Goal: Task Accomplishment & Management: Manage account settings

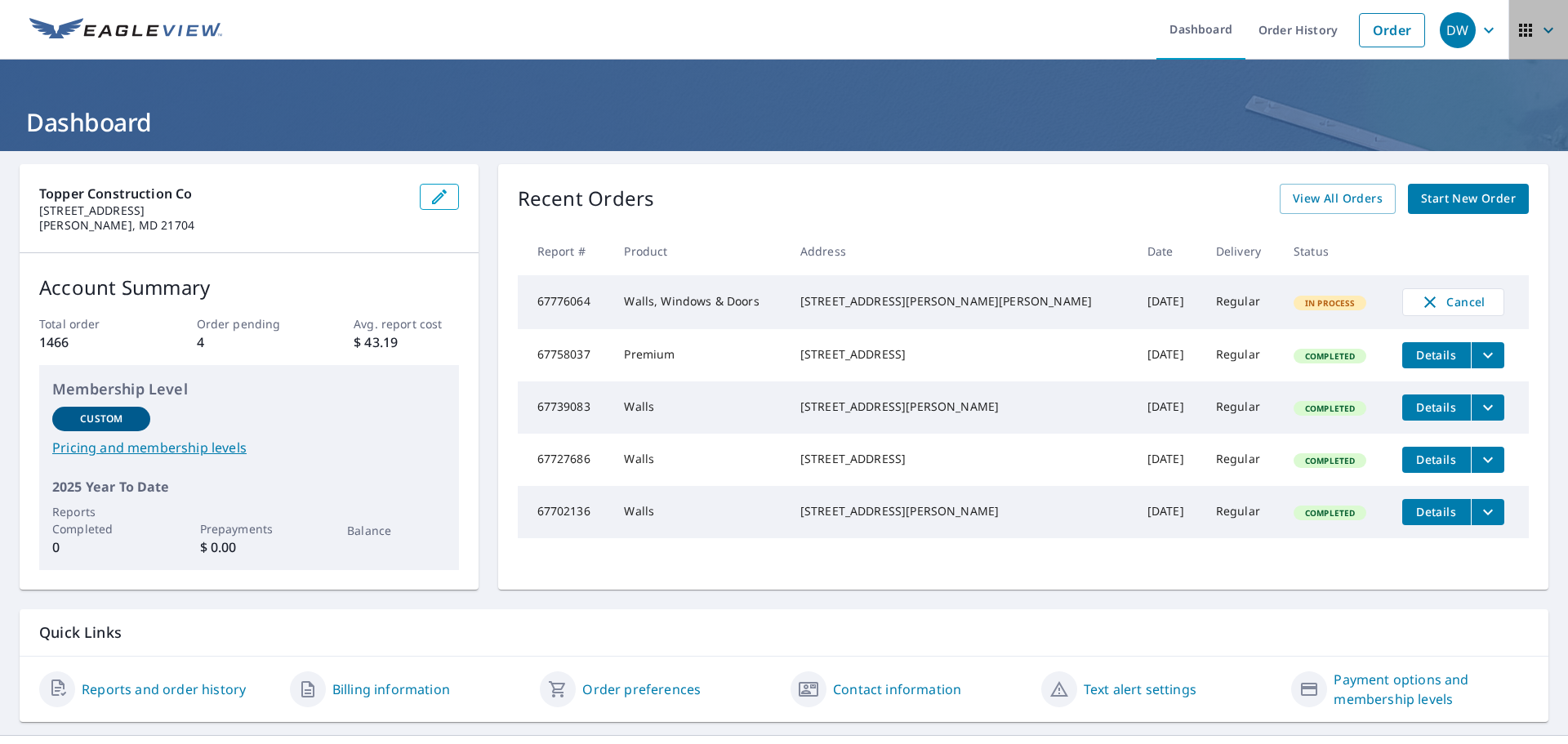
click at [1525, 34] on span "button" at bounding box center [1539, 30] width 45 height 39
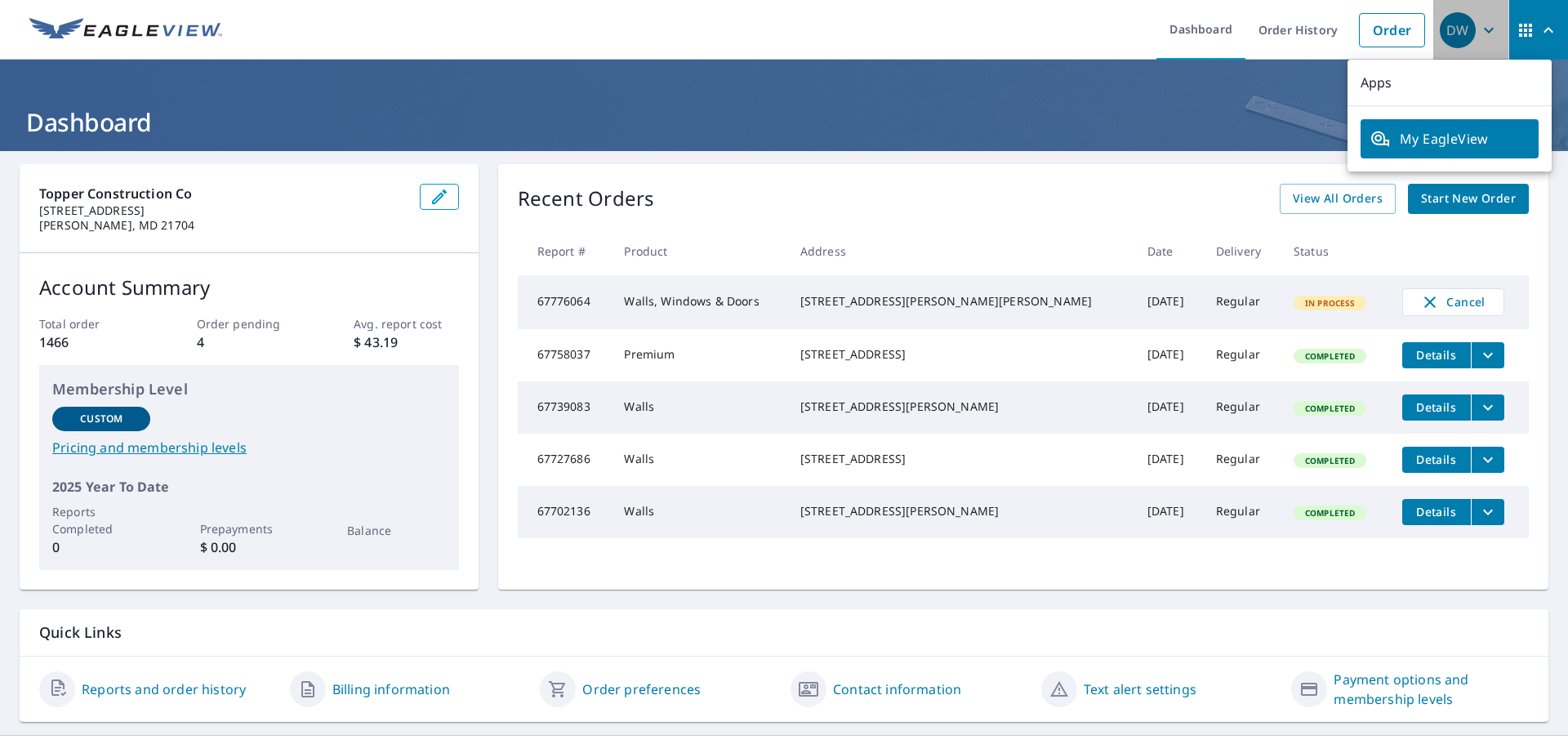
click at [1479, 27] on icon "button" at bounding box center [1489, 31] width 20 height 20
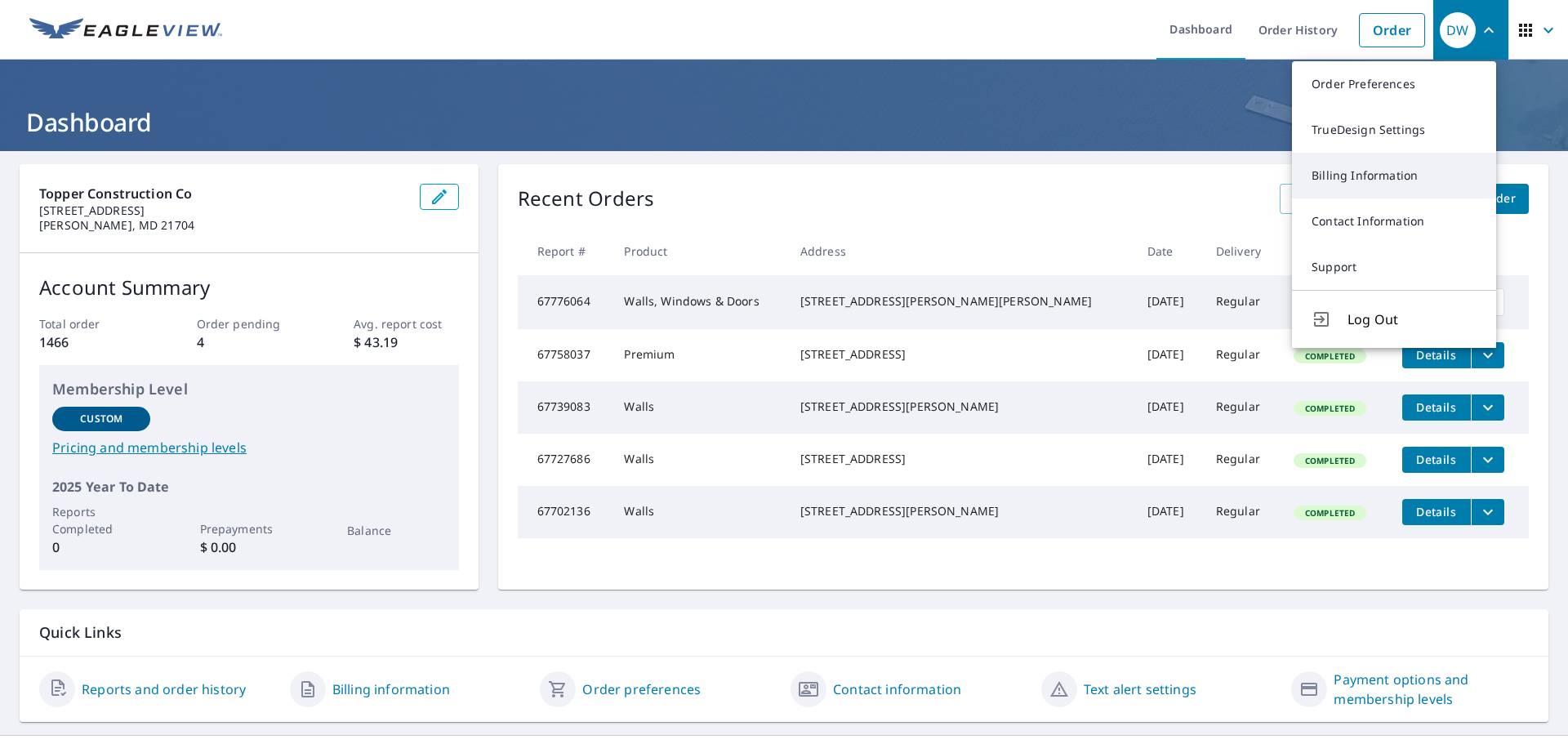
click at [1371, 169] on link "Billing Information" at bounding box center [1394, 176] width 204 height 45
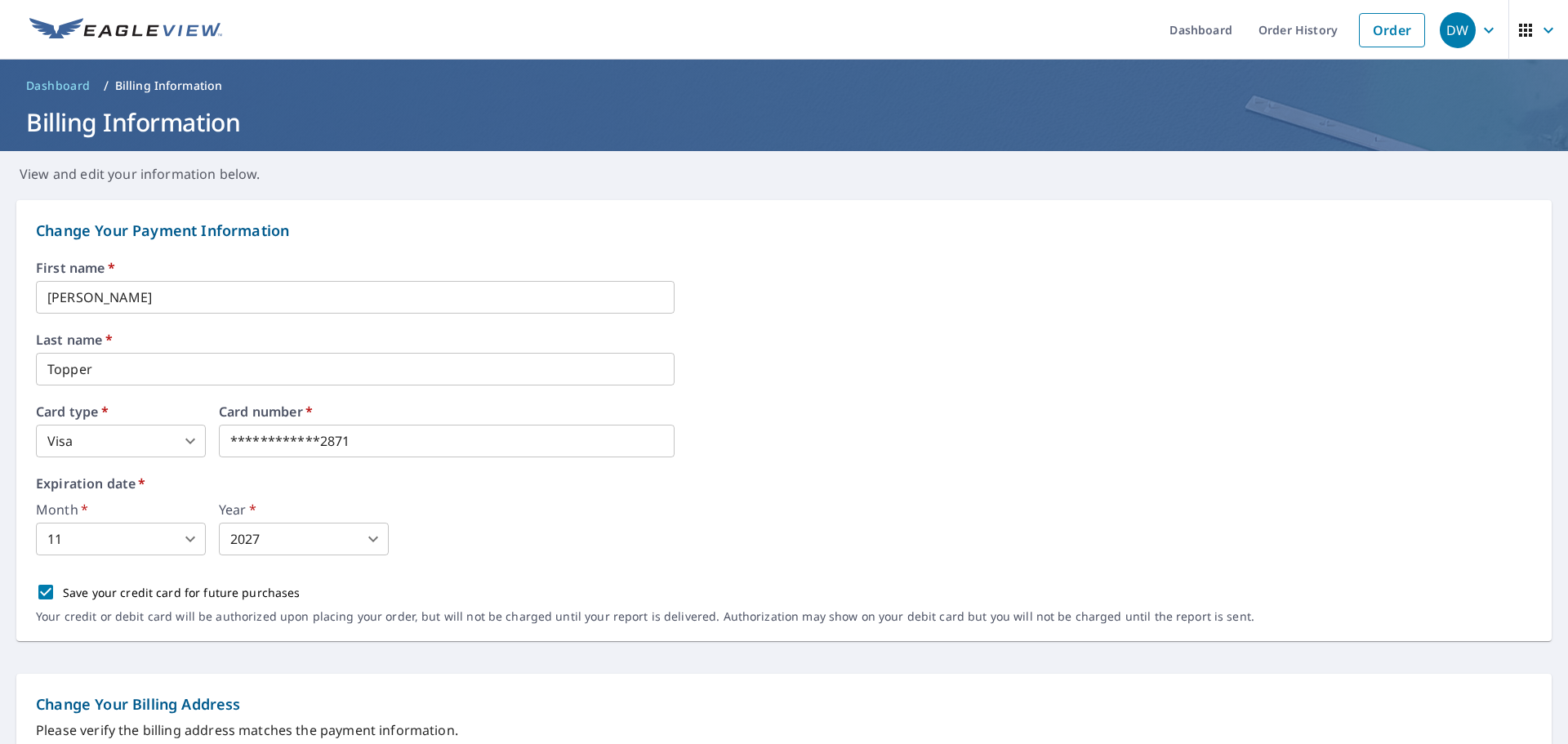
click at [1440, 29] on div "DW" at bounding box center [1458, 31] width 36 height 36
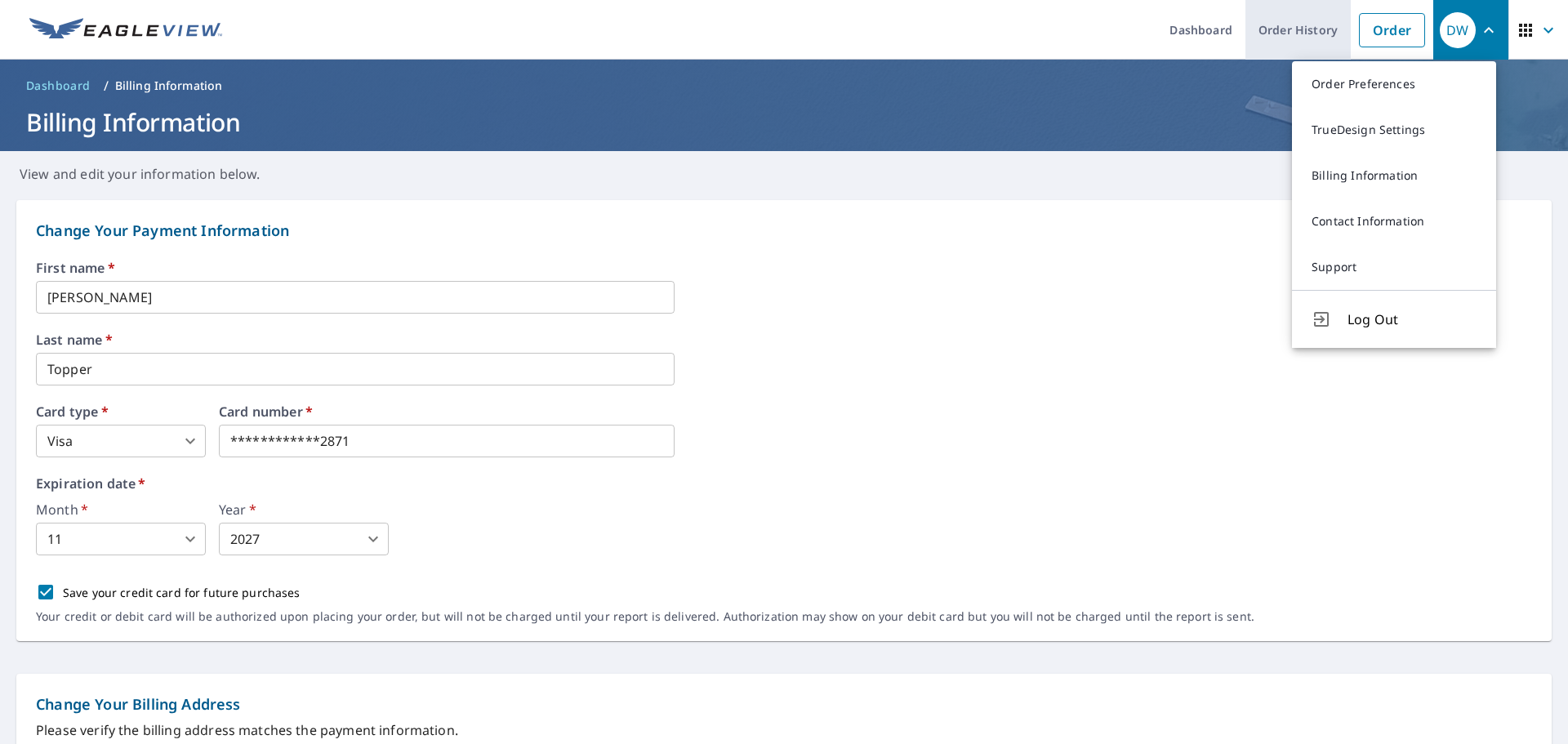
click at [1318, 36] on link "Order History" at bounding box center [1298, 30] width 105 height 60
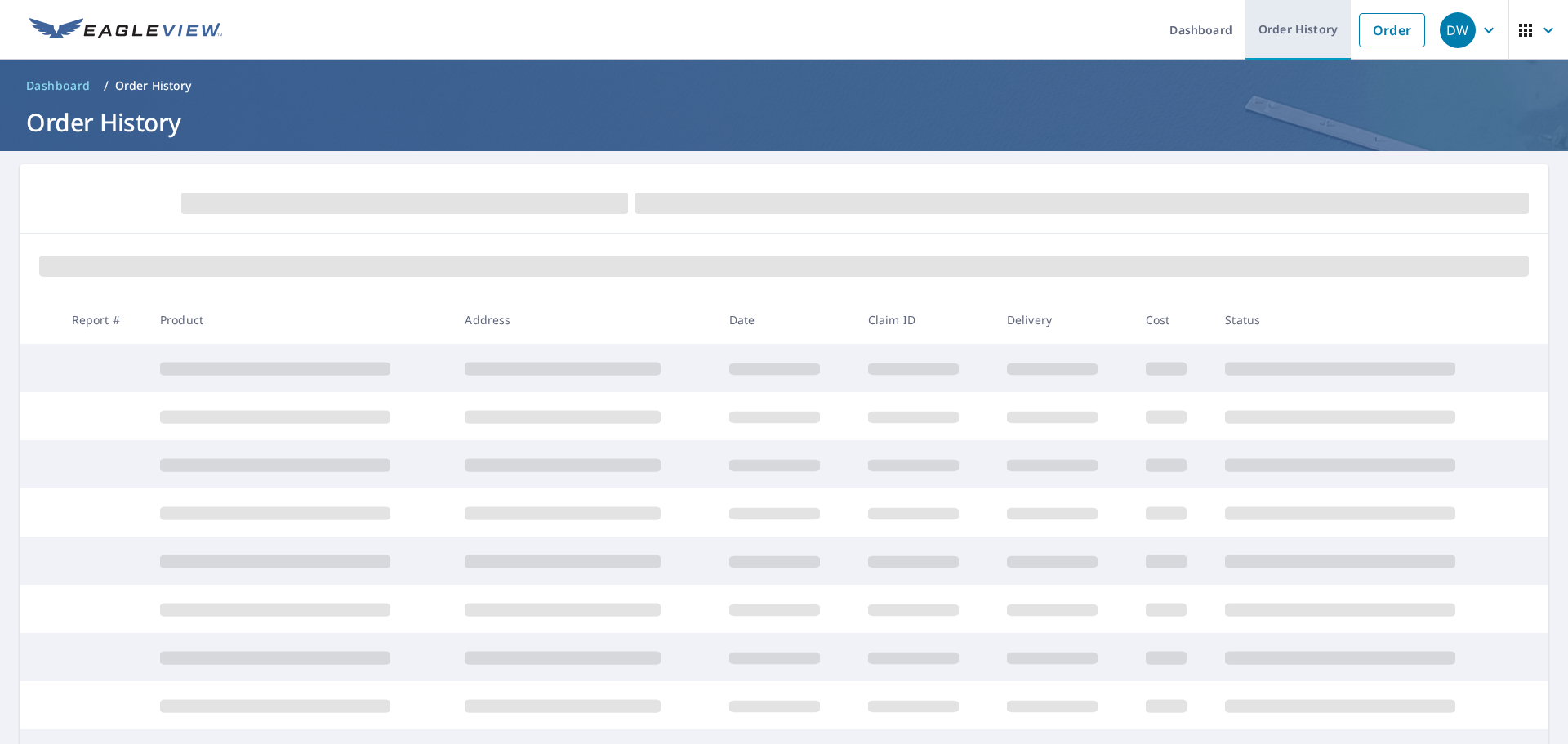
click at [1270, 30] on link "Order History" at bounding box center [1298, 30] width 105 height 60
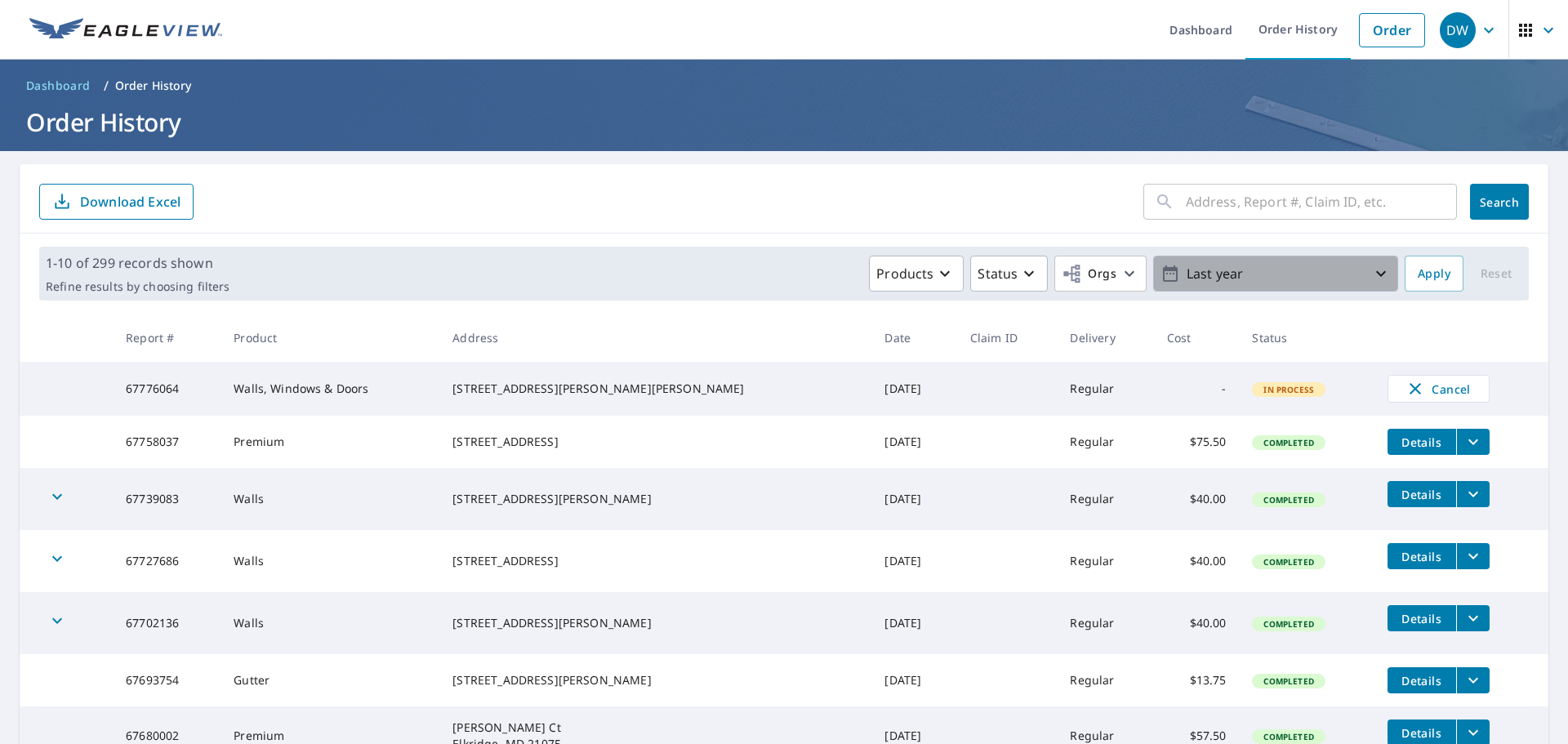
click at [1371, 272] on icon "button" at bounding box center [1381, 274] width 20 height 20
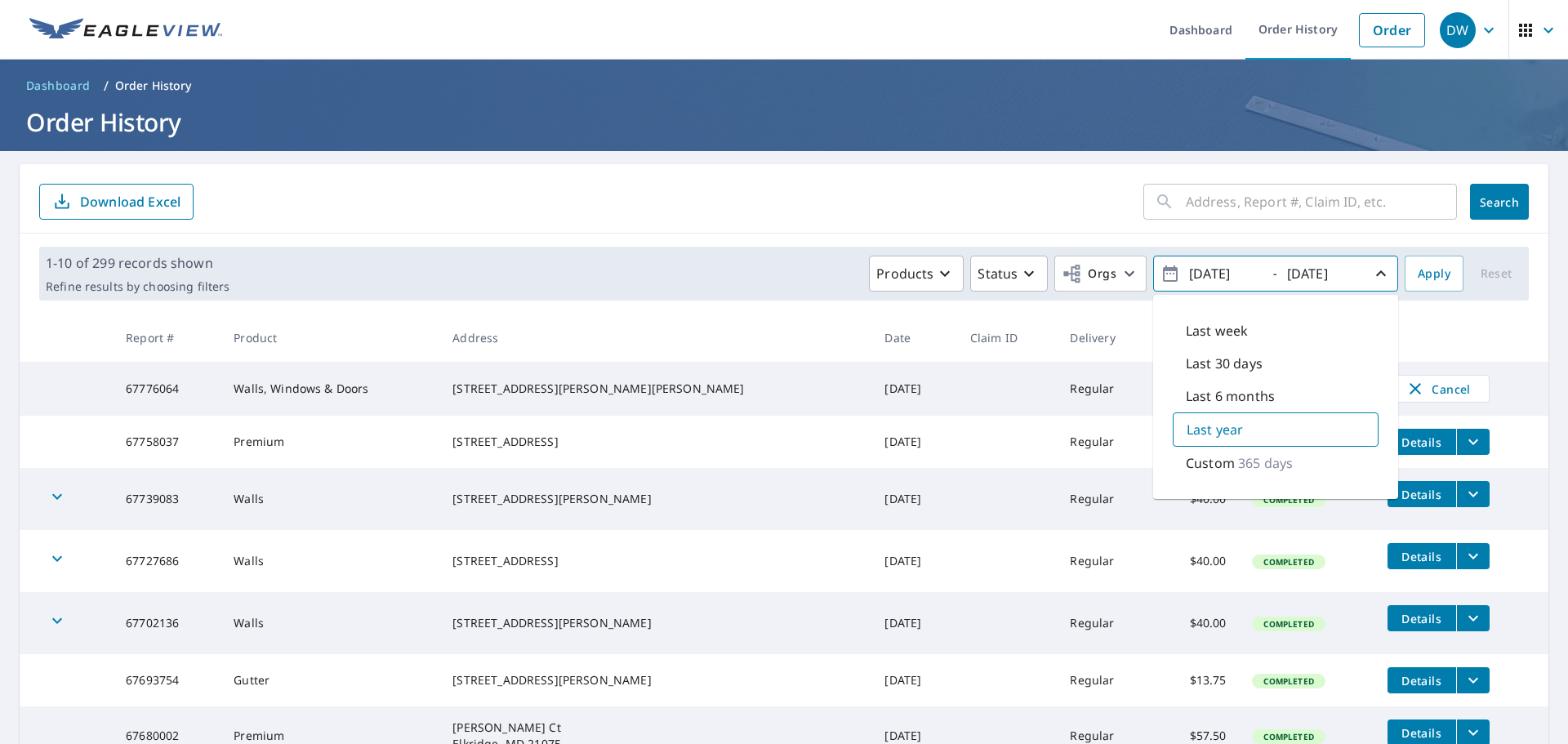
click at [1205, 462] on p "Custom" at bounding box center [1211, 463] width 49 height 20
type input "[DATE]"
click at [1344, 275] on input "[DATE]" at bounding box center [1322, 273] width 80 height 26
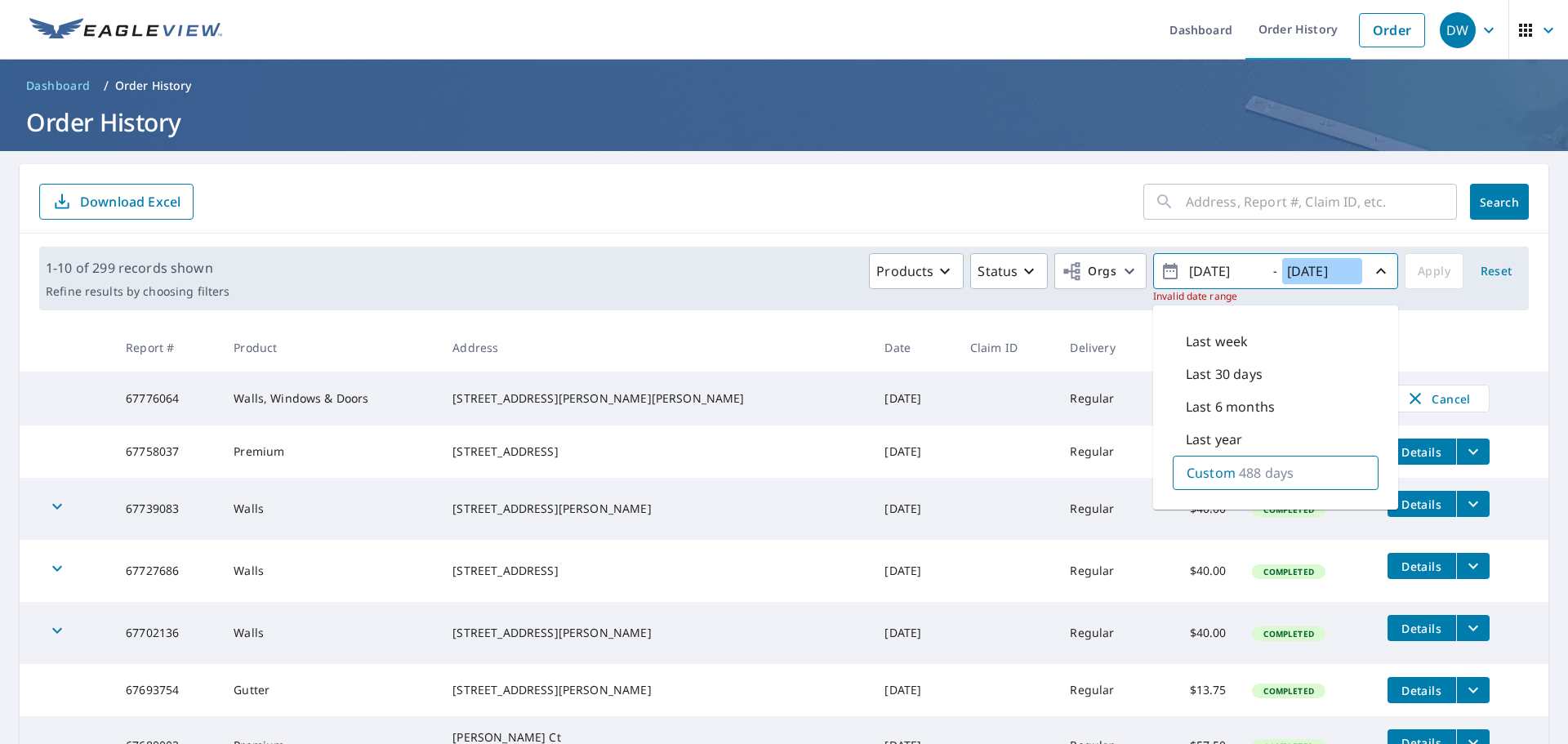
click at [1326, 271] on input "[DATE]" at bounding box center [1322, 271] width 80 height 26
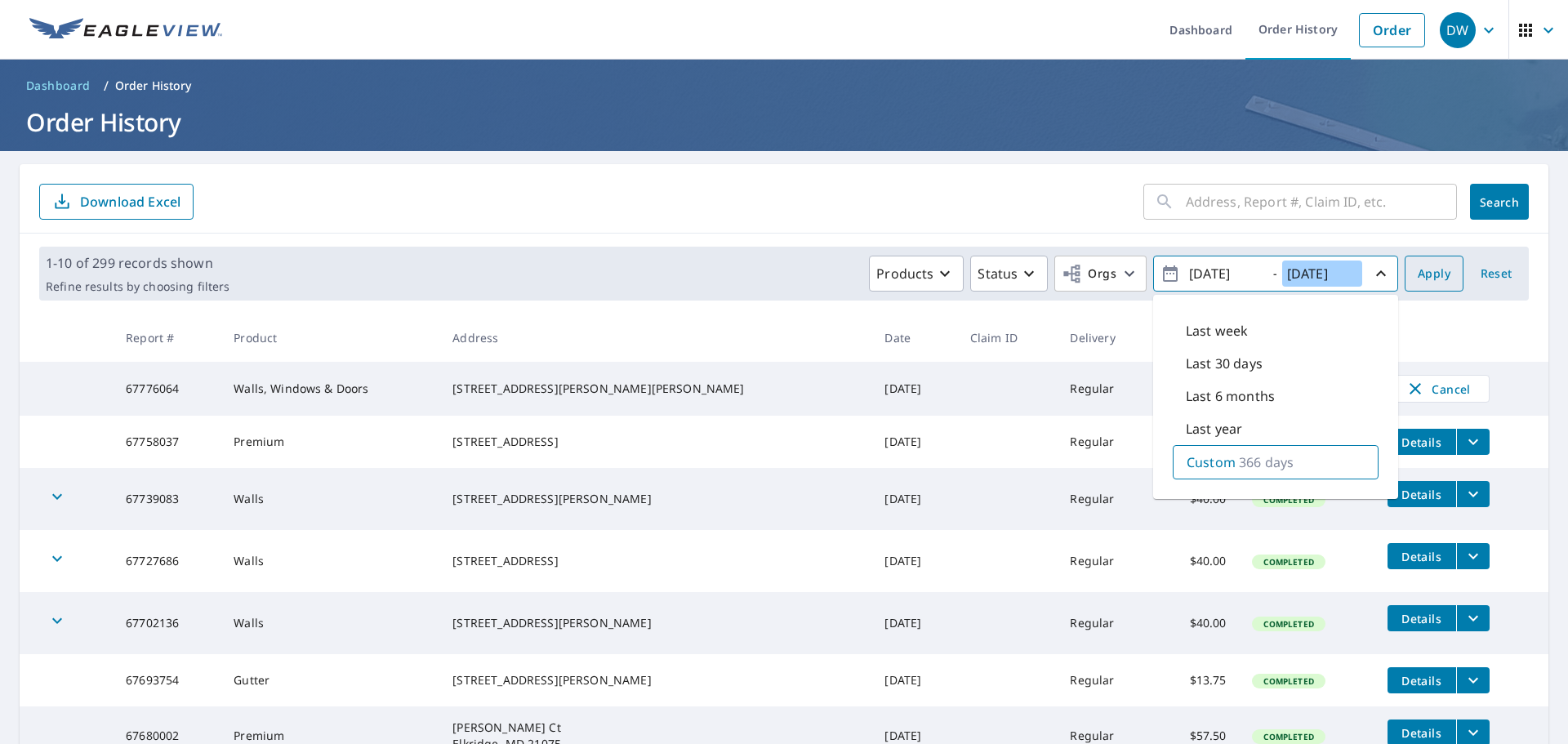
type input "[DATE]"
click at [1427, 273] on span "Apply" at bounding box center [1434, 274] width 33 height 21
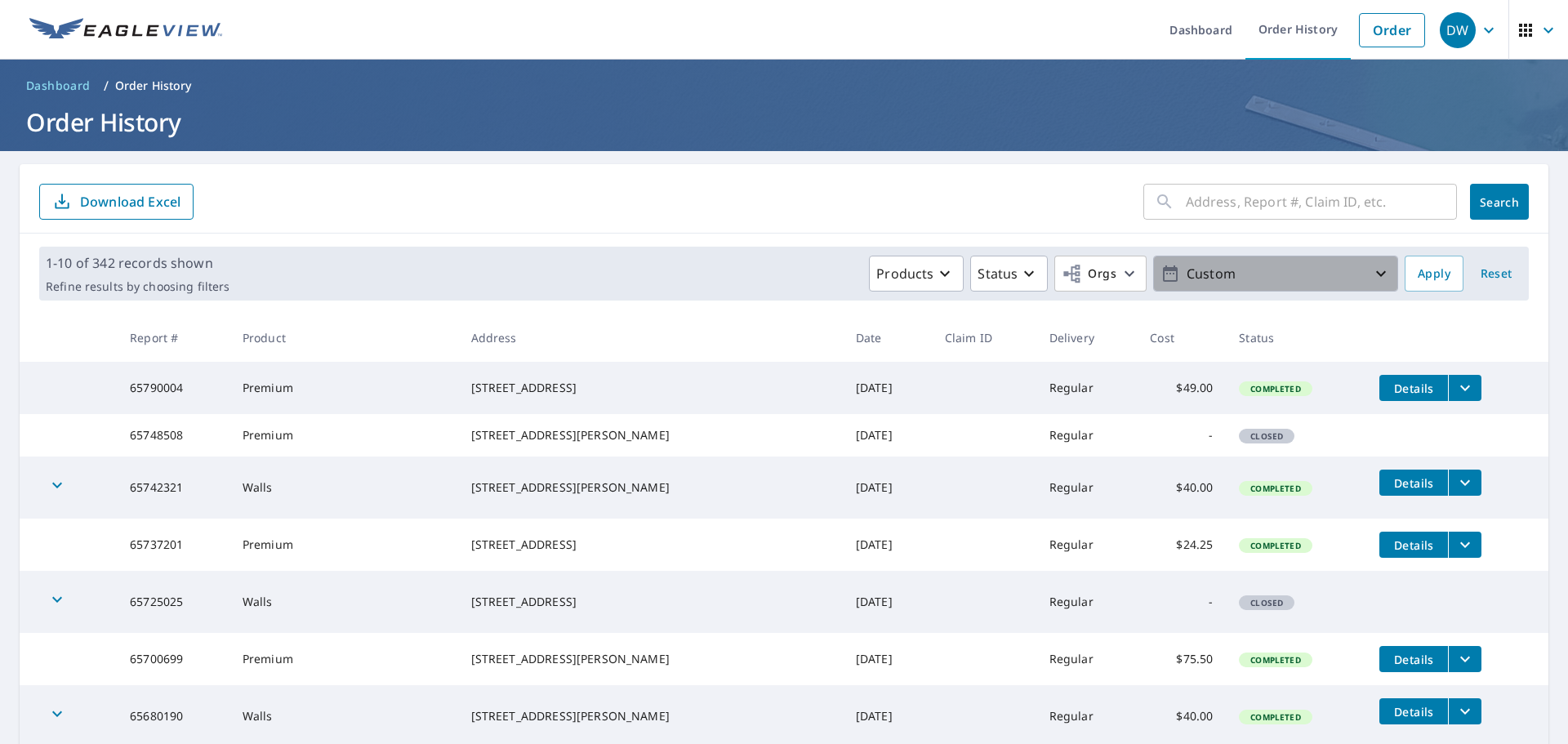
click at [1376, 270] on icon "button" at bounding box center [1381, 274] width 20 height 20
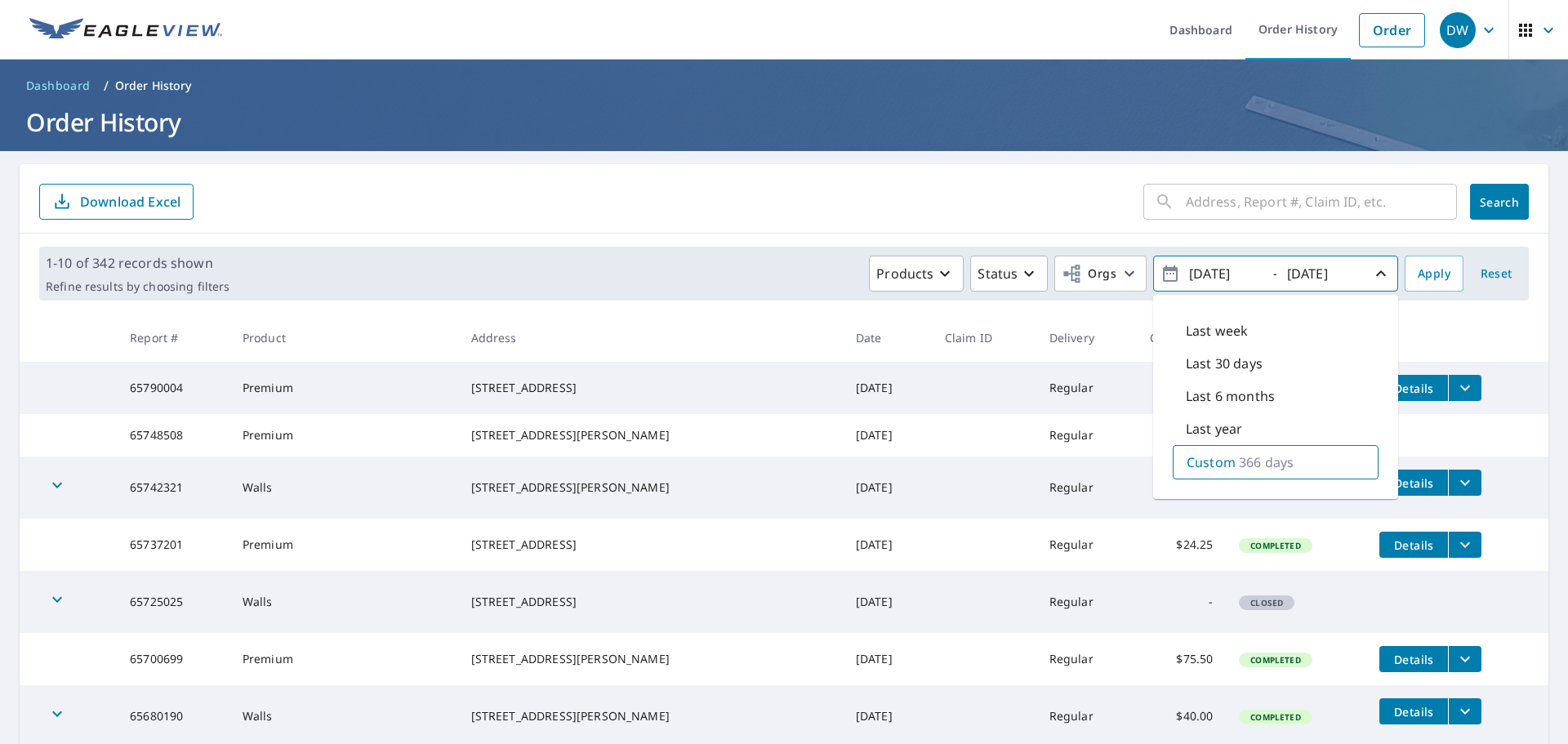
click at [1249, 277] on input "[DATE]" at bounding box center [1224, 273] width 80 height 26
click at [1418, 277] on span "Apply" at bounding box center [1434, 274] width 33 height 21
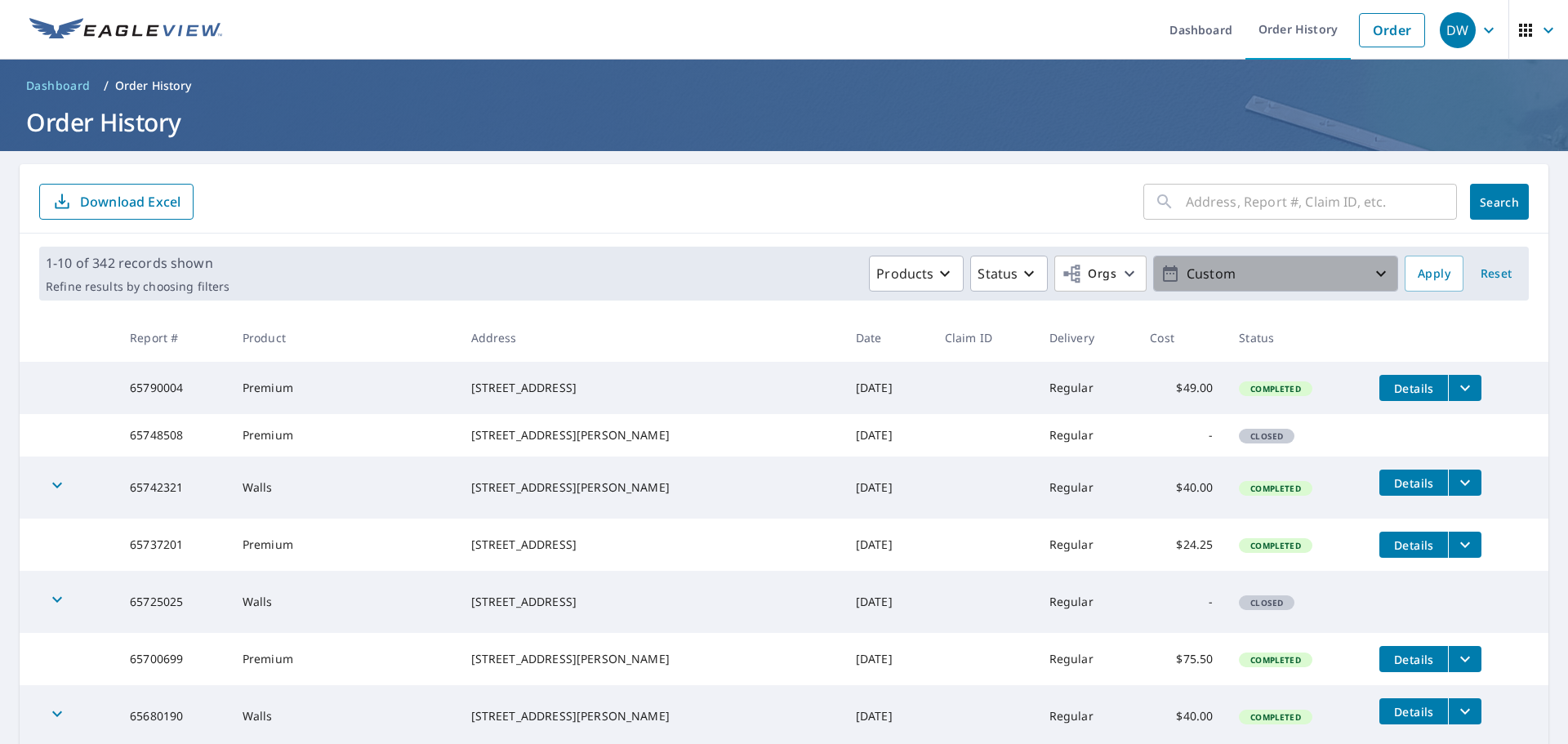
click at [1379, 272] on icon "button" at bounding box center [1381, 274] width 20 height 20
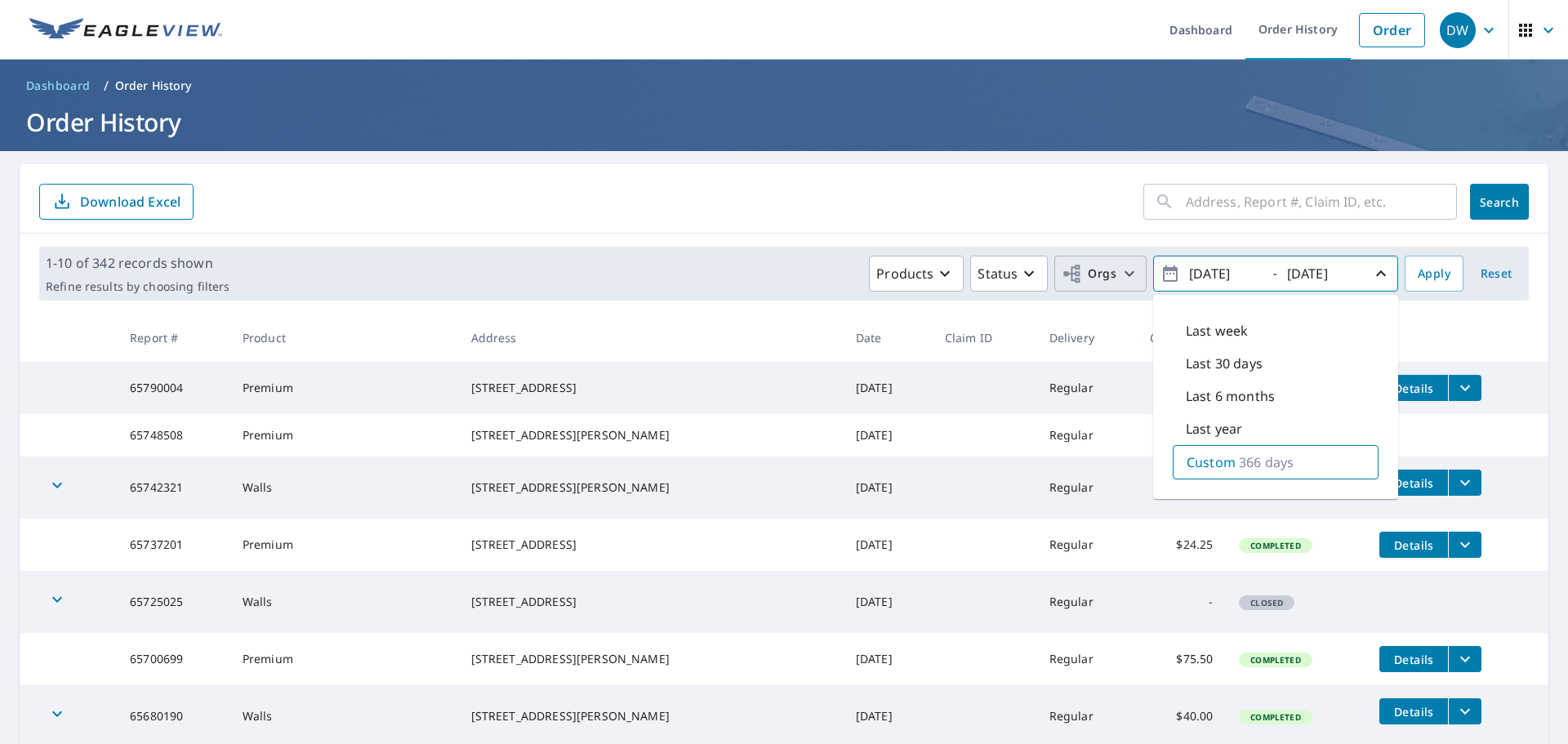
drag, startPoint x: 1250, startPoint y: 275, endPoint x: 1099, endPoint y: 279, distance: 151.1
click at [1099, 279] on div "Products Status Orgs [DATE] - [DATE] Last week Last 30 days Last 6 months Last …" at bounding box center [817, 274] width 1162 height 36
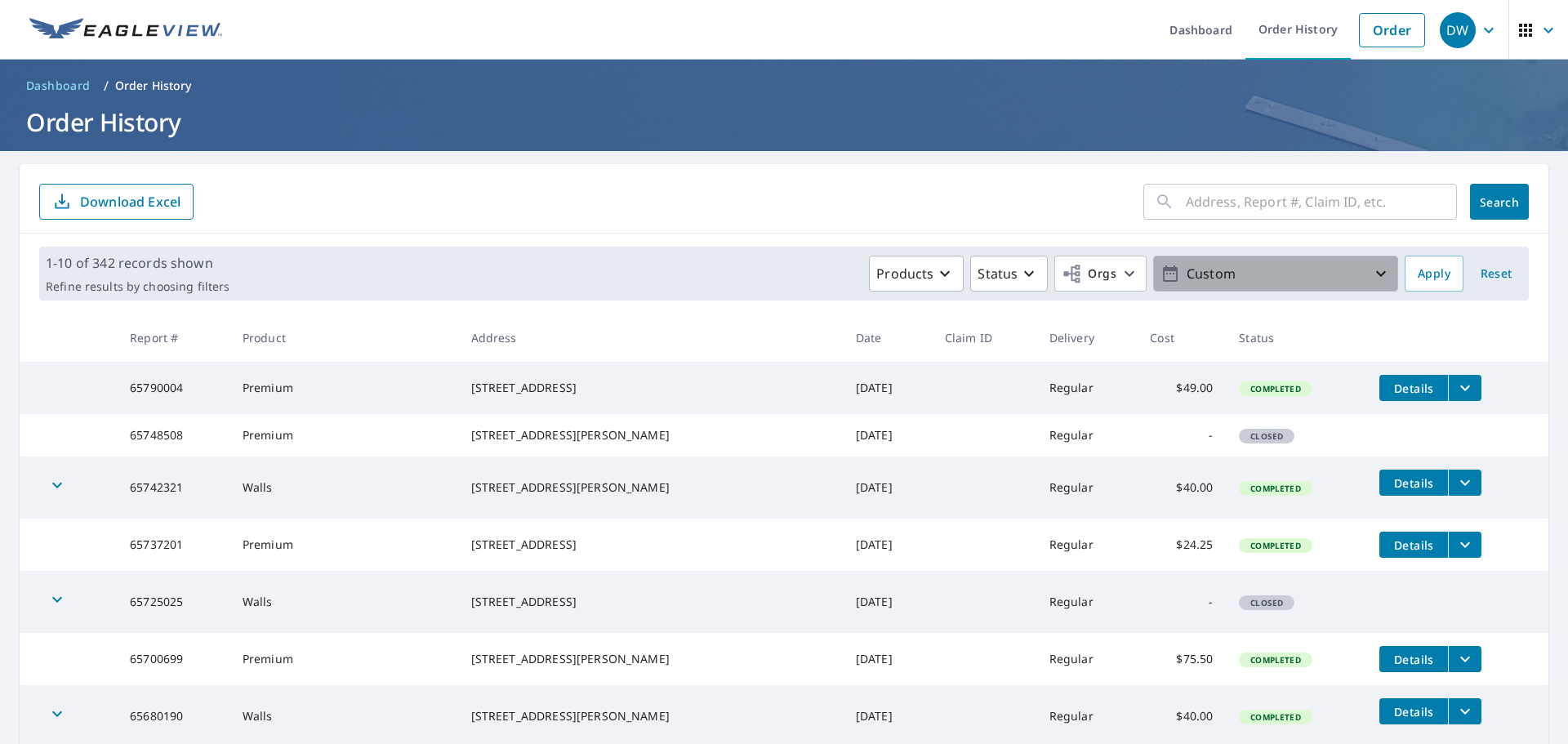
click at [1371, 268] on icon "button" at bounding box center [1381, 274] width 20 height 20
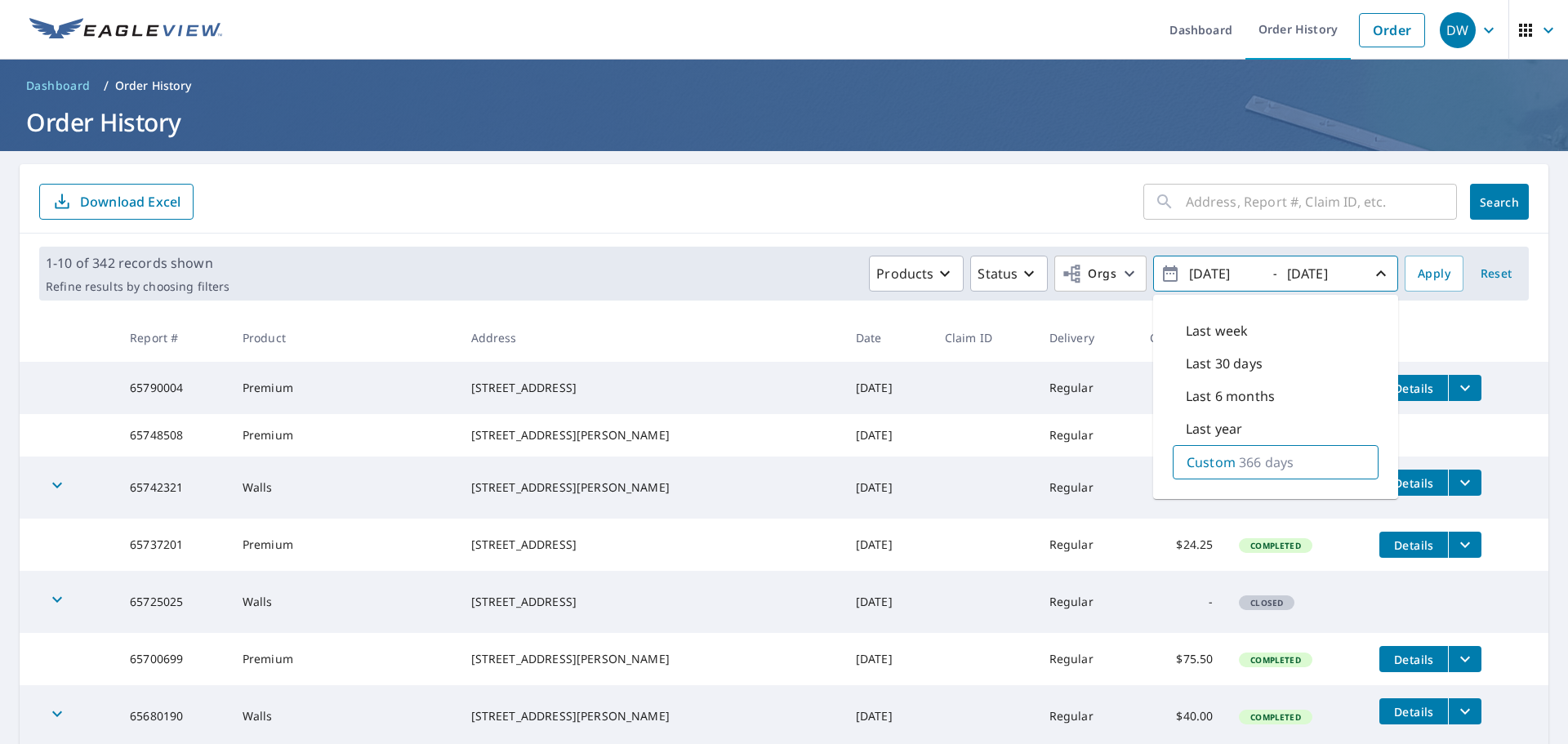
click at [1251, 458] on p "366 days" at bounding box center [1266, 462] width 54 height 20
click at [1210, 275] on input "[DATE]" at bounding box center [1224, 273] width 80 height 26
type input "[DATE]"
click at [1428, 279] on span "Apply" at bounding box center [1434, 274] width 33 height 21
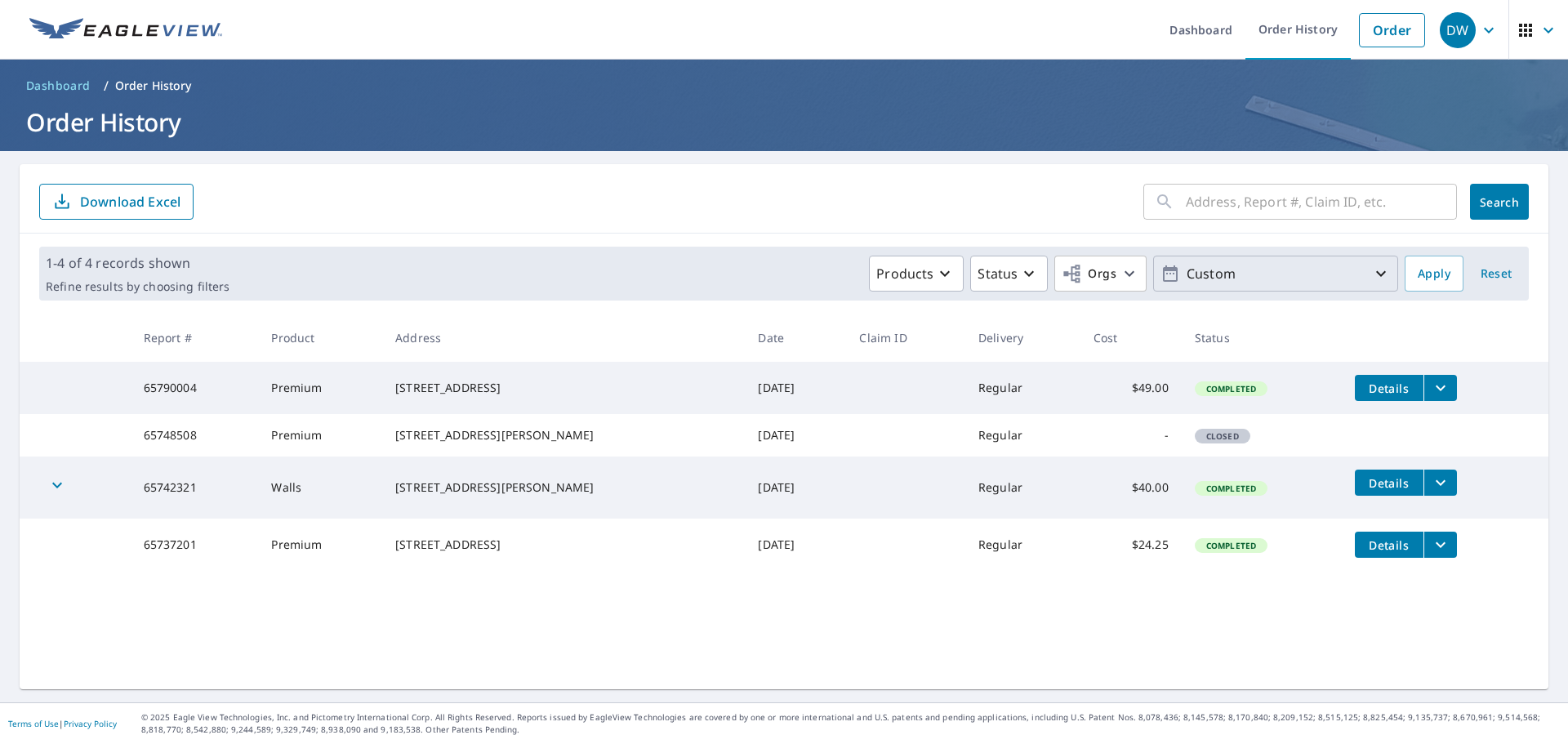
click at [1256, 271] on p "Custom" at bounding box center [1275, 275] width 191 height 29
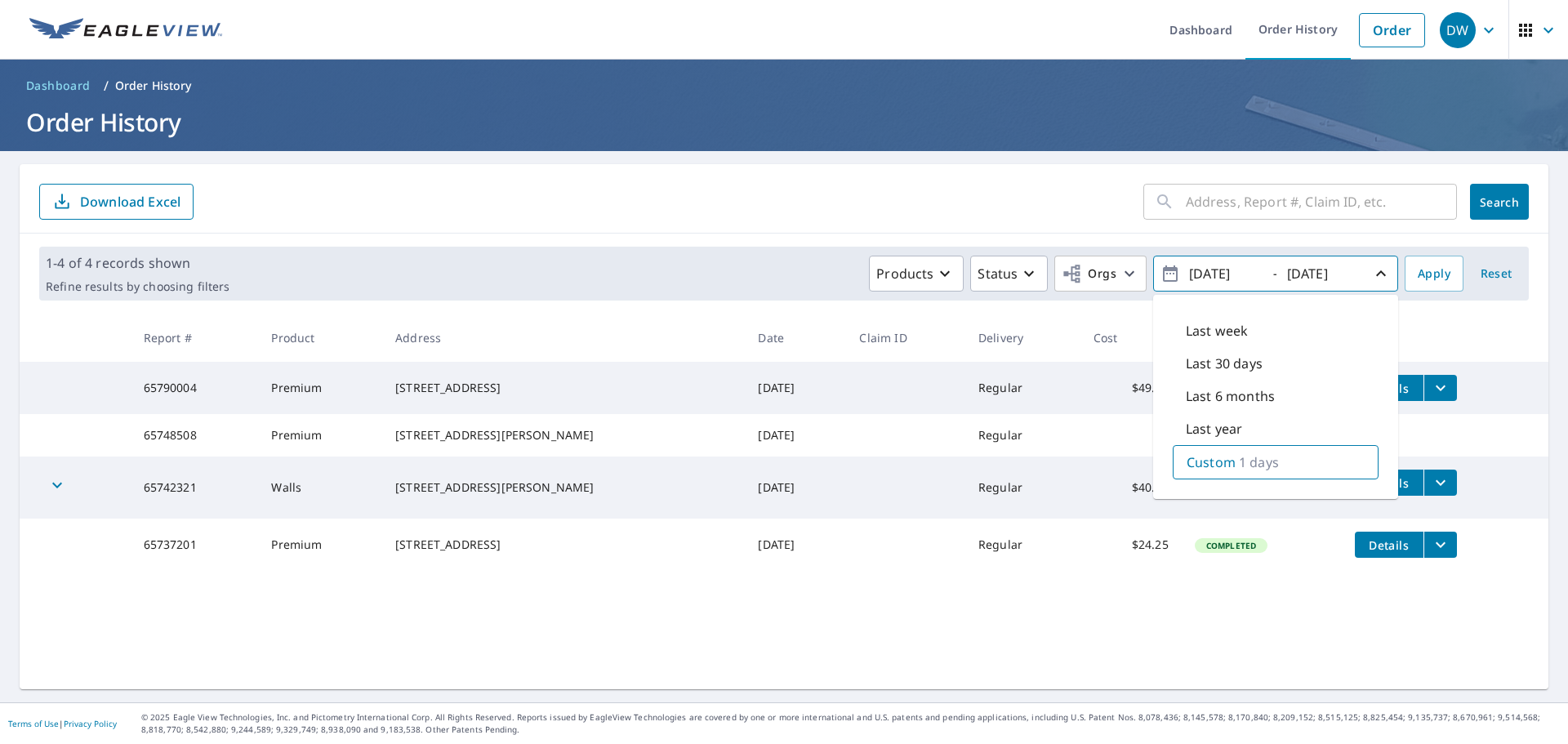
click at [1161, 276] on icon "button" at bounding box center [1171, 274] width 20 height 20
click at [1163, 270] on icon "button" at bounding box center [1170, 274] width 15 height 16
drag, startPoint x: 1253, startPoint y: 271, endPoint x: 1132, endPoint y: 260, distance: 121.5
click at [1132, 260] on div "Products Status Orgs [DATE] - [DATE] Last week Last 30 days Last 6 months Last …" at bounding box center [817, 274] width 1162 height 36
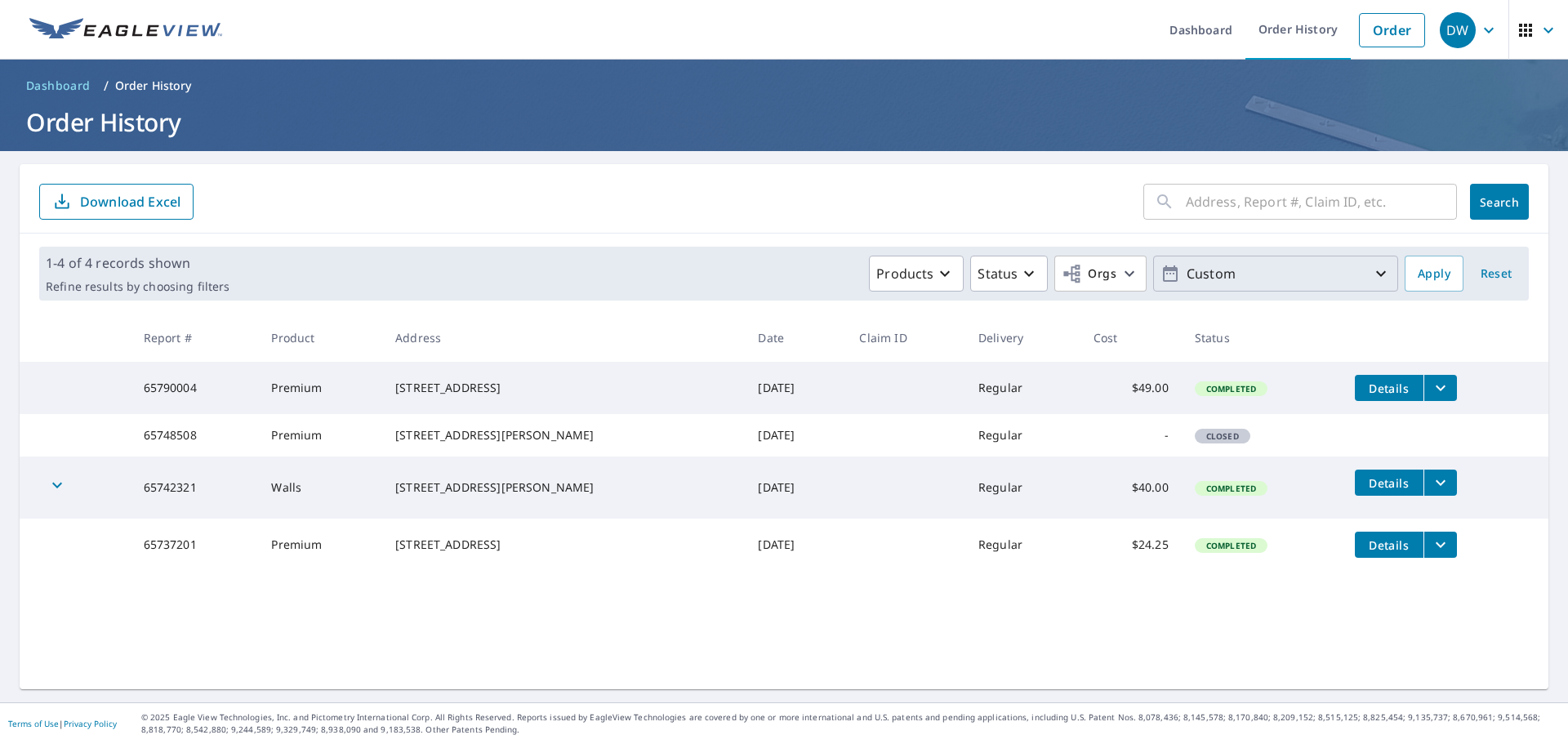
click at [1224, 269] on p "Custom" at bounding box center [1275, 275] width 191 height 29
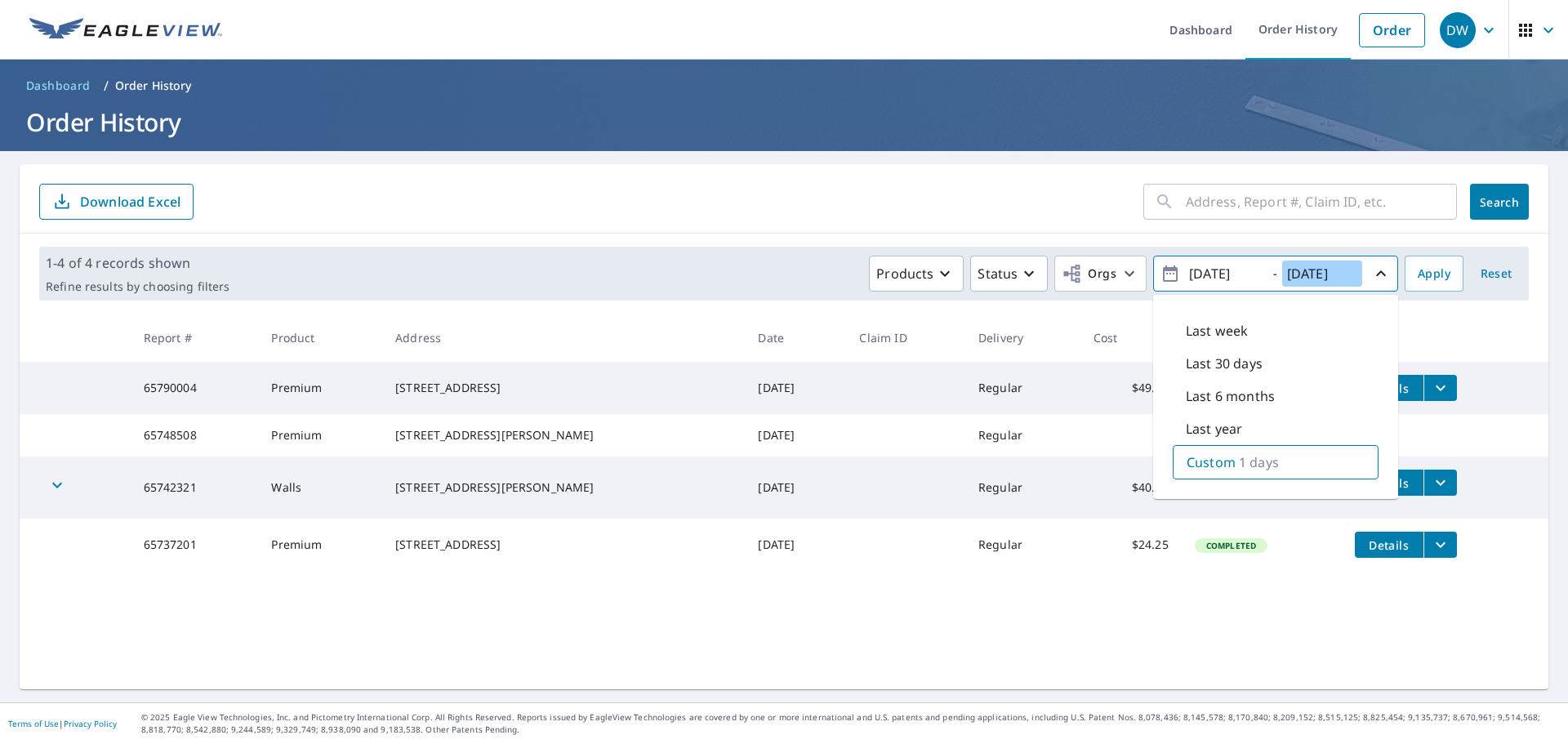
click at [1326, 279] on input "[DATE]" at bounding box center [1322, 273] width 80 height 26
drag, startPoint x: 1354, startPoint y: 269, endPoint x: 1253, endPoint y: 265, distance: 101.1
click at [1253, 265] on span "[DATE] - [DATE]" at bounding box center [1276, 275] width 230 height 29
click at [1286, 277] on input "[DATE]" at bounding box center [1322, 273] width 80 height 26
drag, startPoint x: 1277, startPoint y: 276, endPoint x: 1360, endPoint y: 282, distance: 83.2
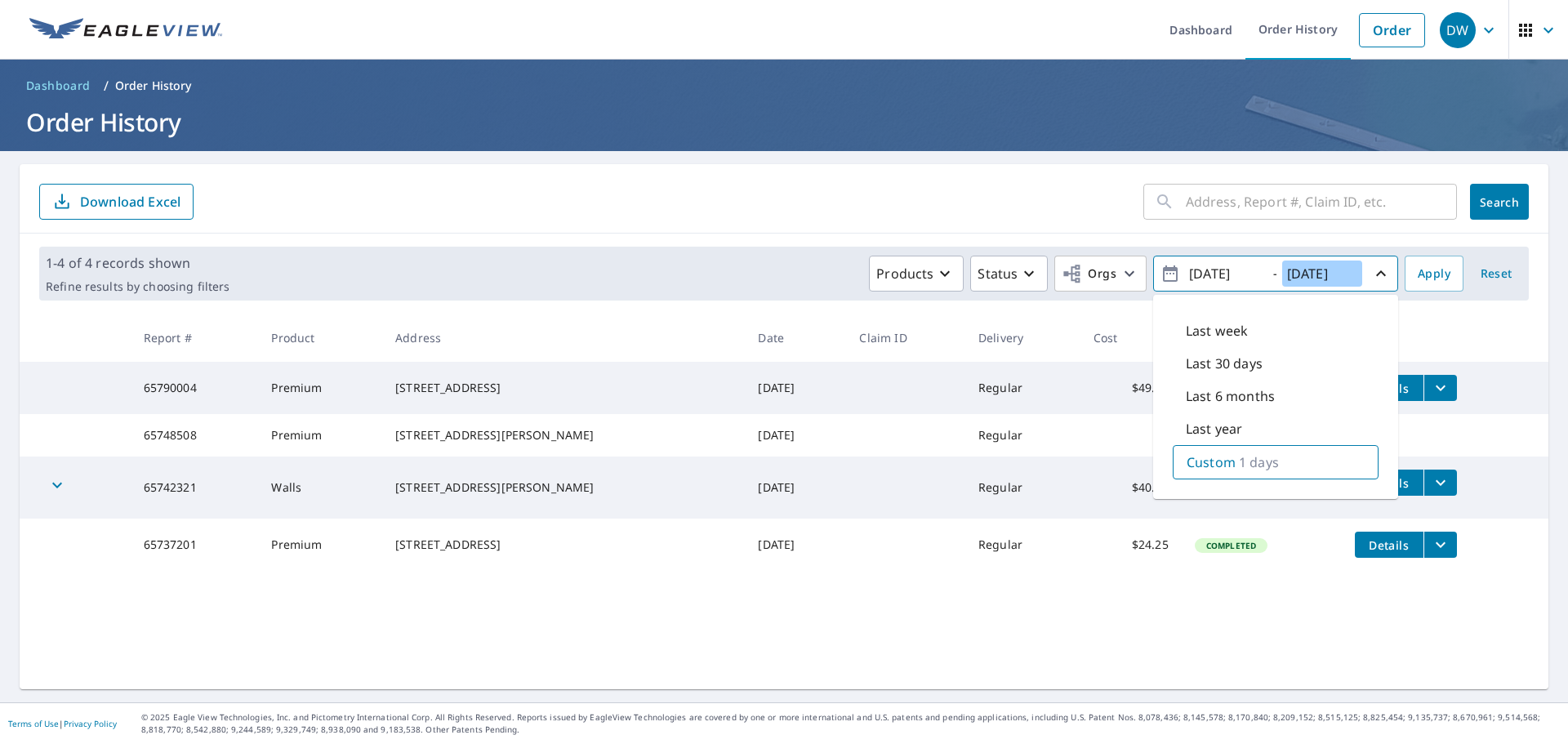
click at [1360, 282] on span "[DATE] - [DATE]" at bounding box center [1276, 275] width 230 height 29
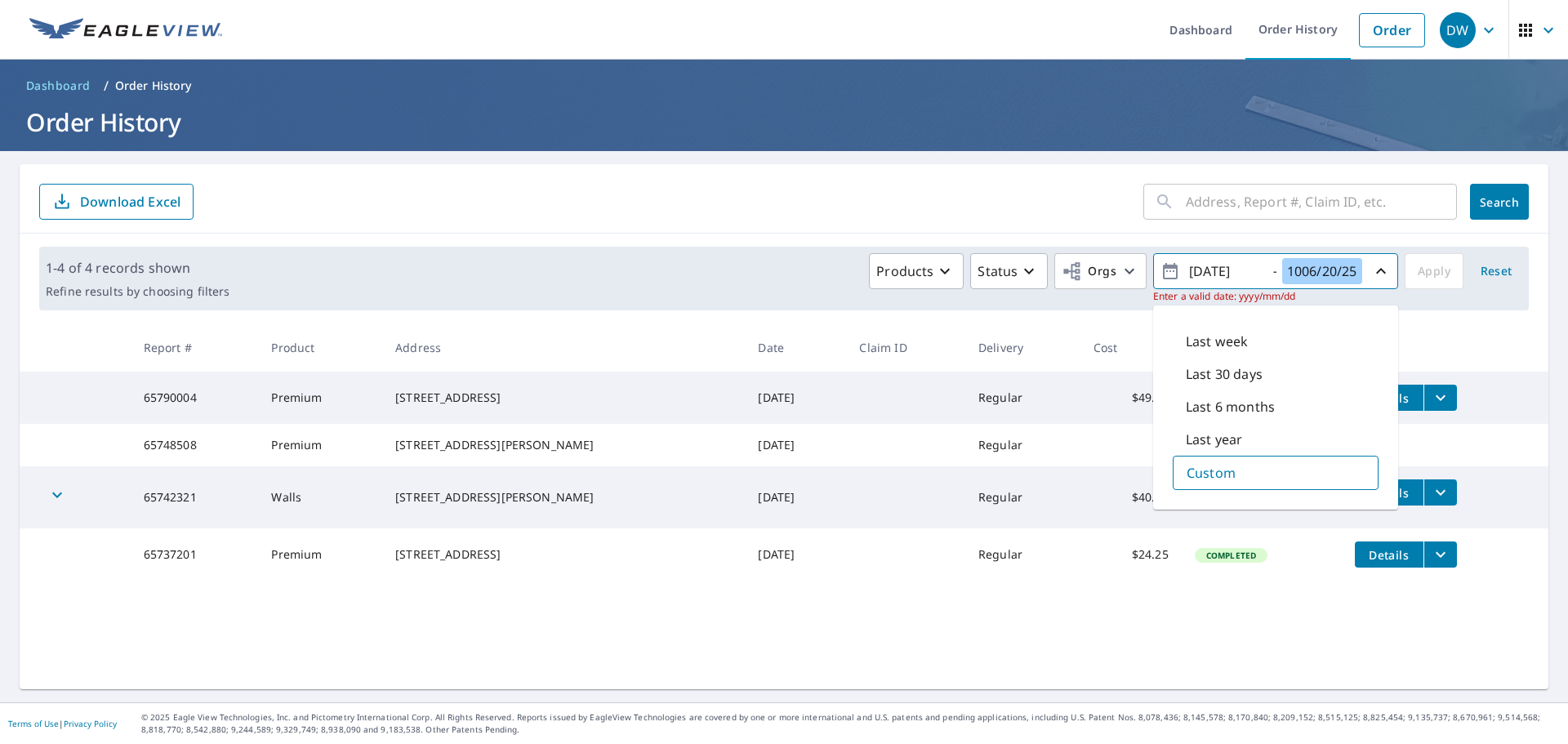
type input "1006/20/25"
click at [1227, 275] on input "[DATE]" at bounding box center [1224, 271] width 80 height 26
click at [1250, 272] on input "[DATE]" at bounding box center [1224, 271] width 80 height 26
type input "[DATE]"
drag, startPoint x: 1303, startPoint y: 272, endPoint x: 1264, endPoint y: 269, distance: 39.1
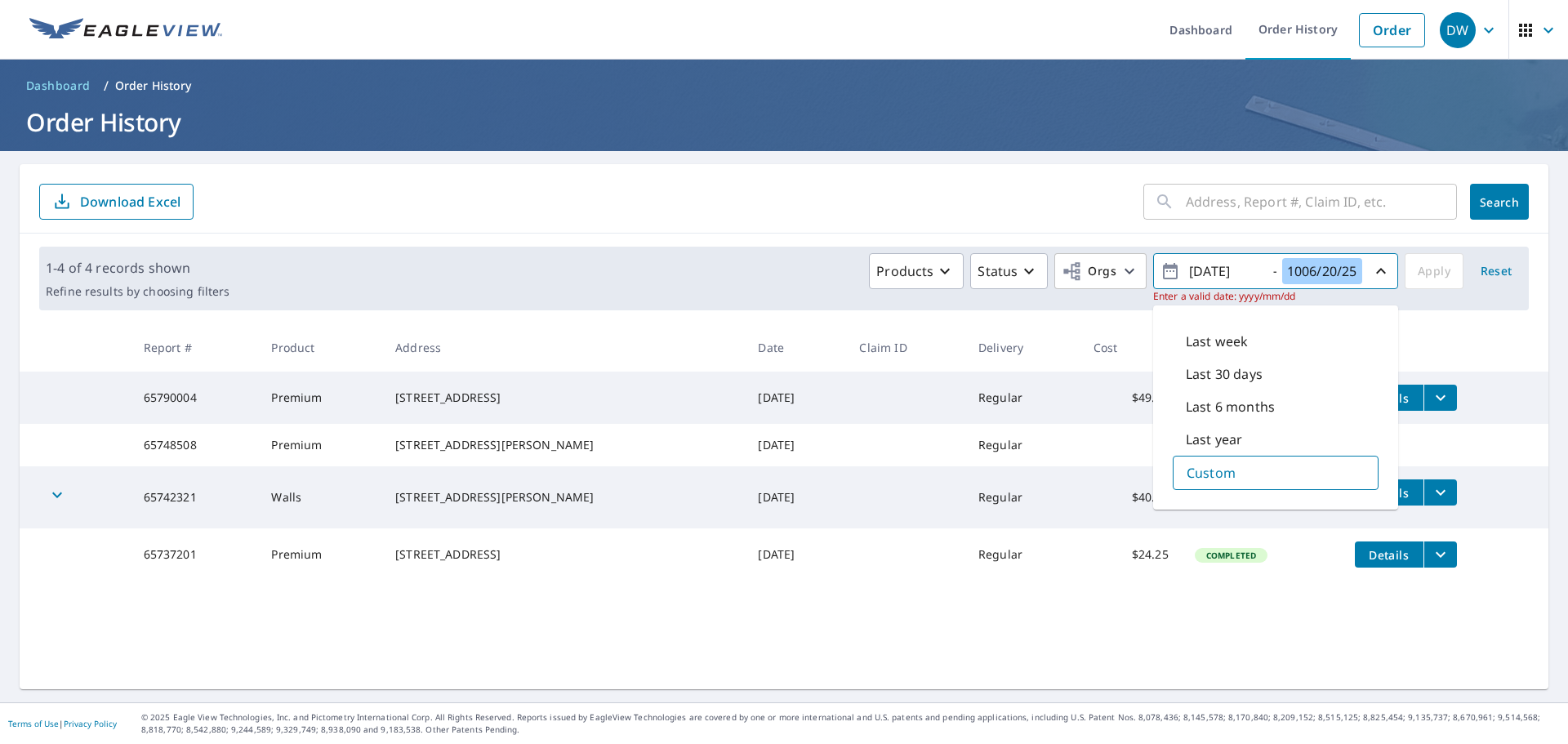
click at [1264, 269] on span "[DATE] - 1006/20/25" at bounding box center [1276, 272] width 230 height 29
drag, startPoint x: 1326, startPoint y: 270, endPoint x: 1307, endPoint y: 263, distance: 20.2
click at [1302, 268] on input "2025/20/25" at bounding box center [1322, 271] width 80 height 26
drag, startPoint x: 1342, startPoint y: 277, endPoint x: 1329, endPoint y: 277, distance: 13.0
click at [1329, 277] on input "[DATE]" at bounding box center [1322, 271] width 80 height 26
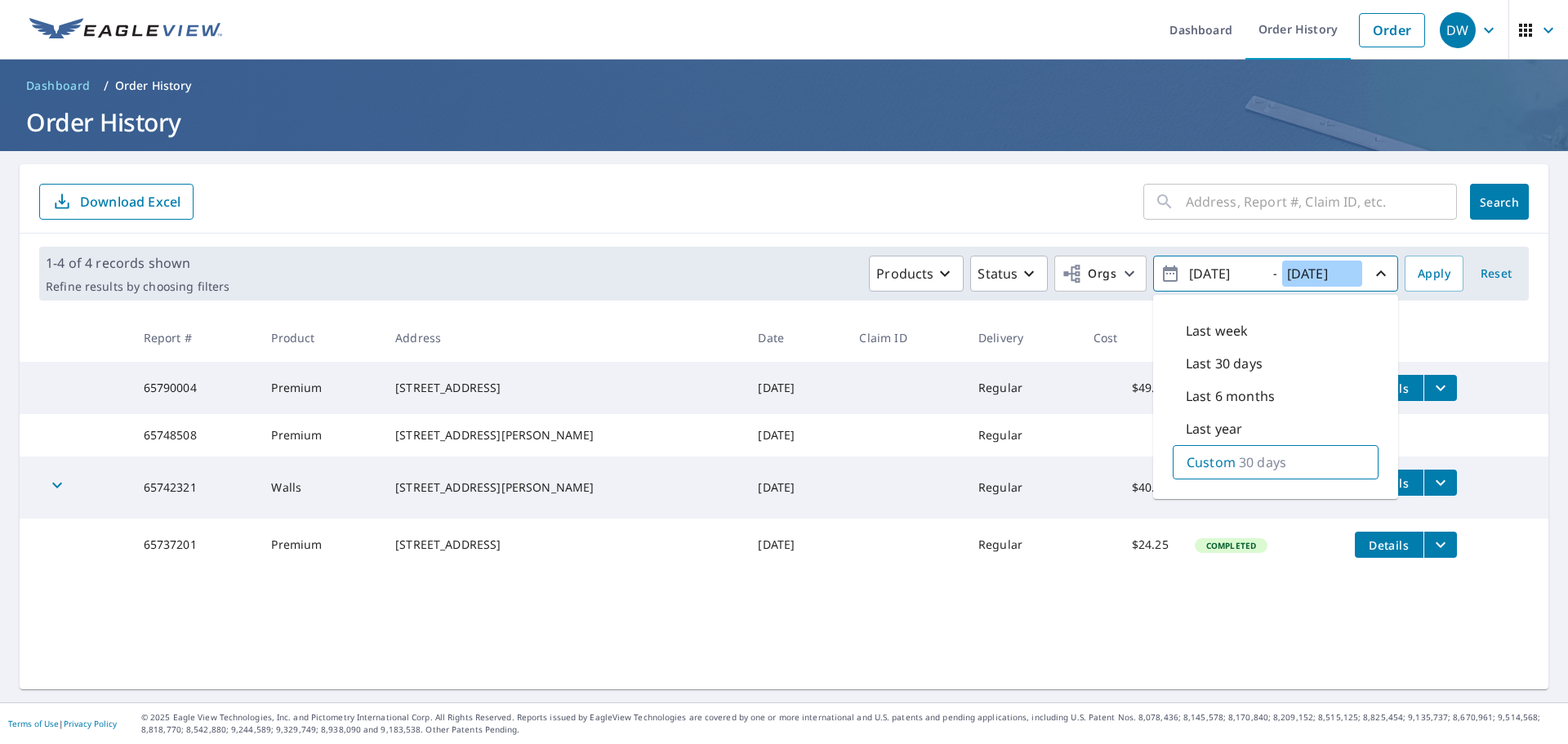
type input "[DATE]"
click at [1408, 287] on button "Apply" at bounding box center [1434, 274] width 59 height 36
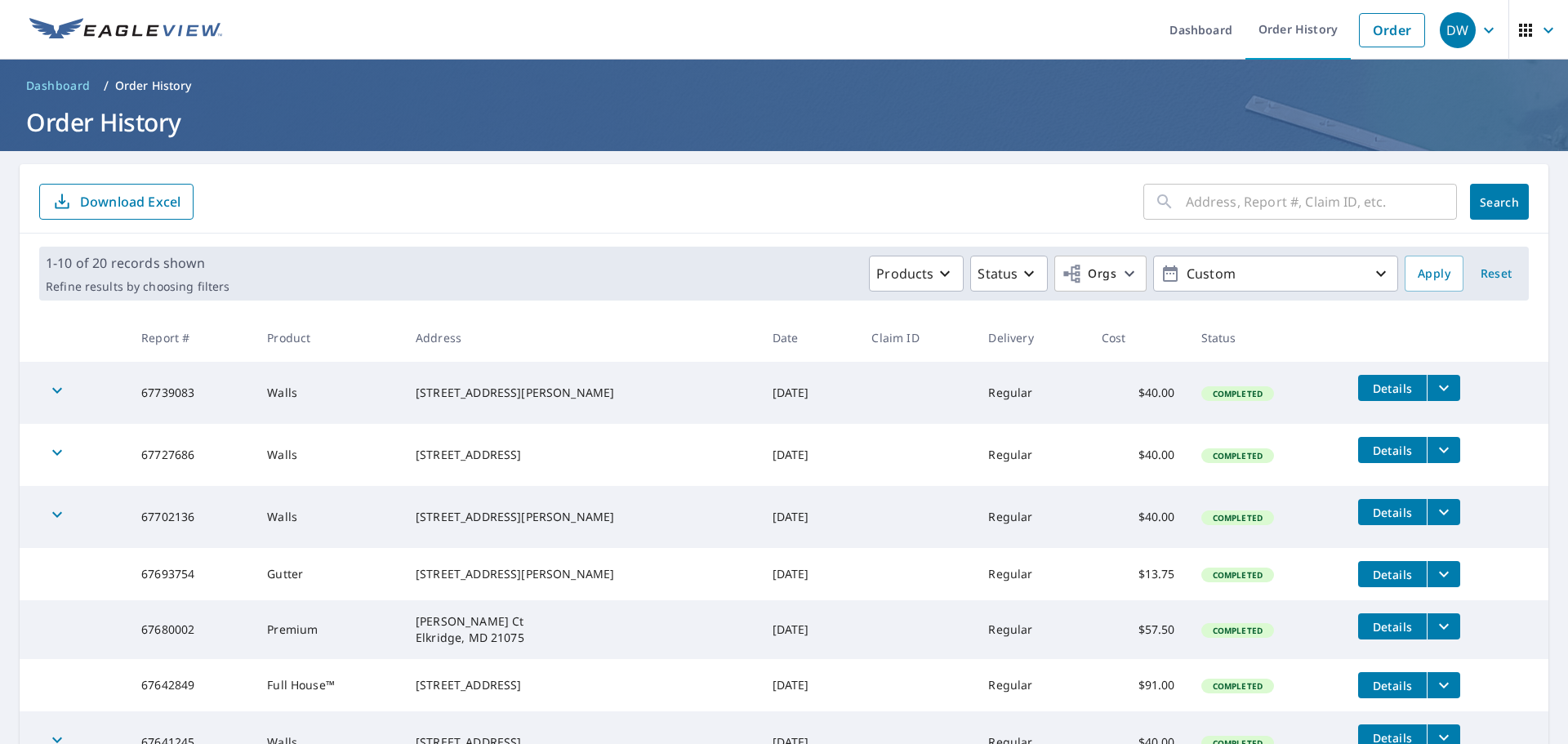
click at [150, 204] on p "Download Excel" at bounding box center [130, 202] width 101 height 18
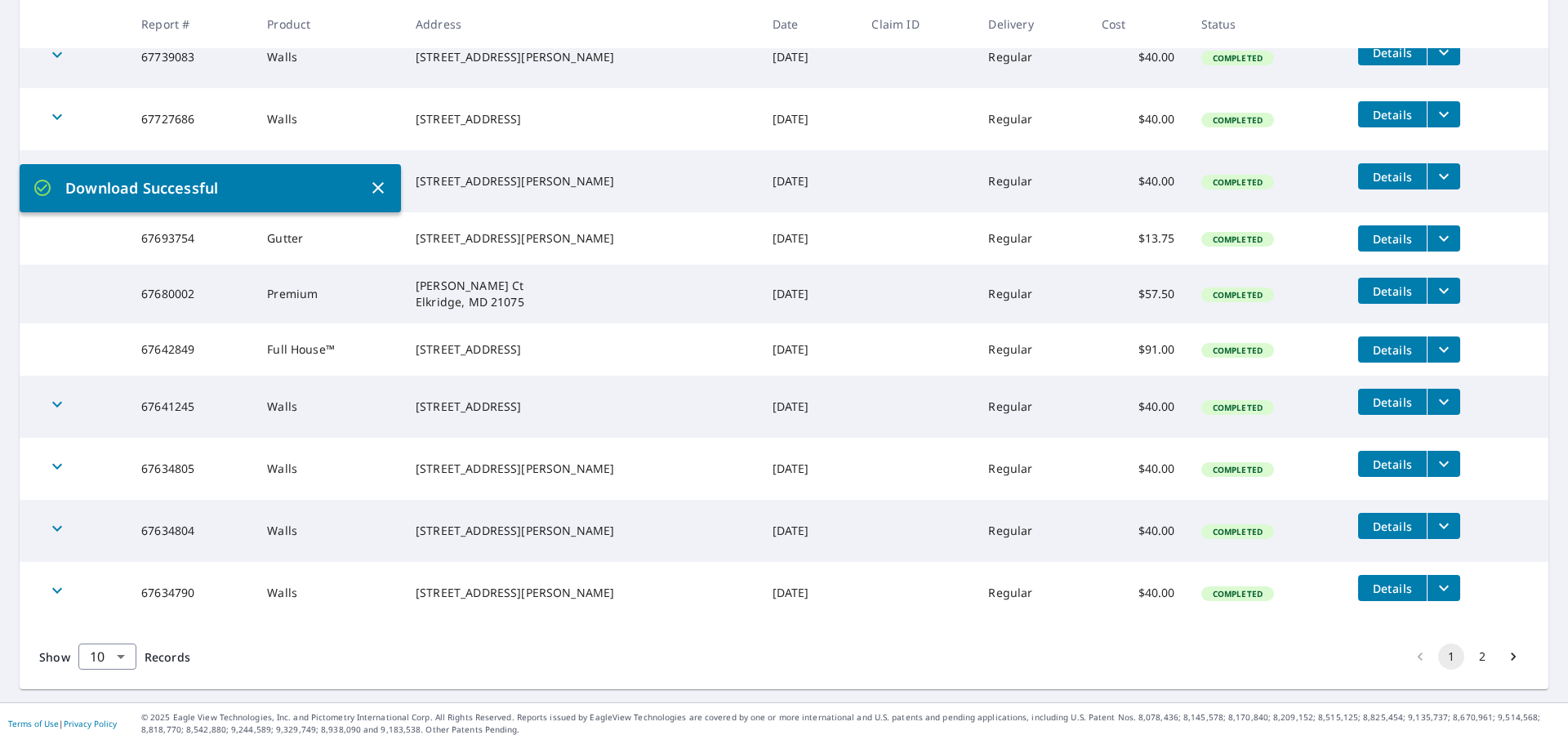
scroll to position [349, 0]
click at [1473, 657] on button "2" at bounding box center [1482, 656] width 26 height 26
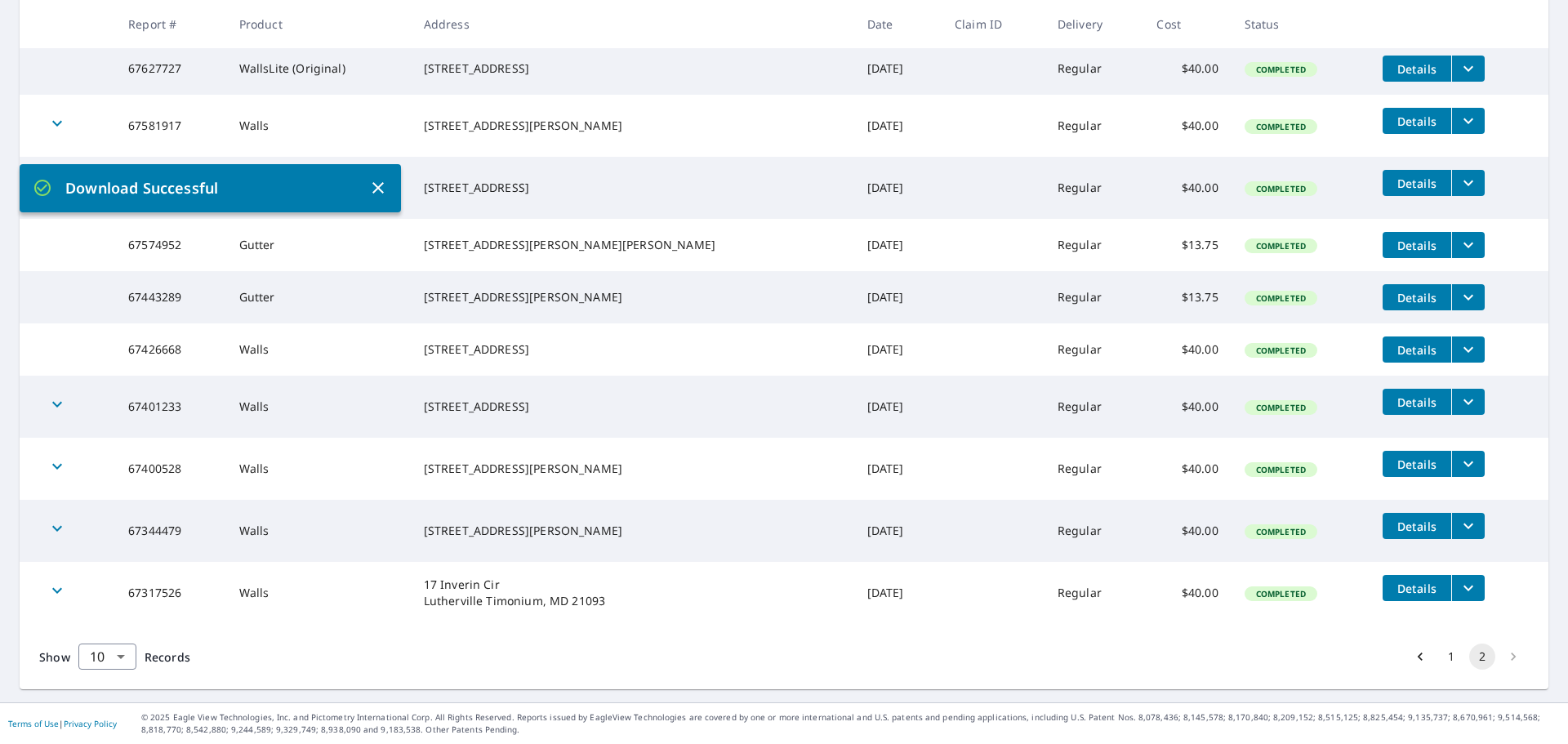
scroll to position [345, 0]
